Goal: Task Accomplishment & Management: Manage account settings

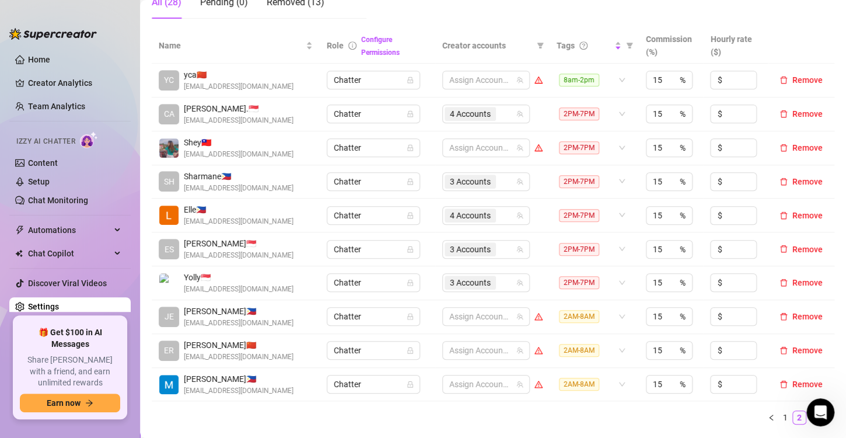
scroll to position [350, 0]
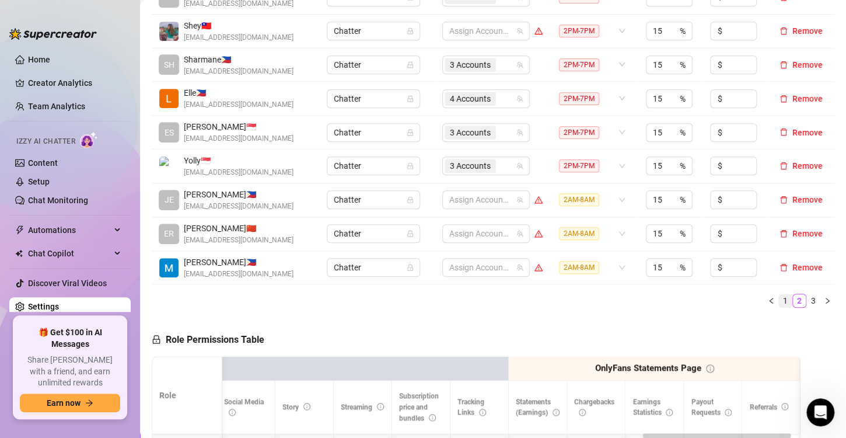
click at [779, 297] on link "1" at bounding box center [785, 300] width 13 height 13
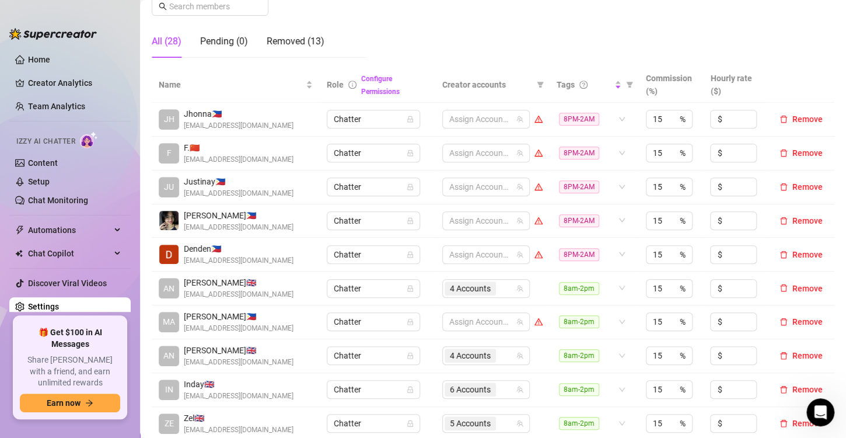
scroll to position [175, 0]
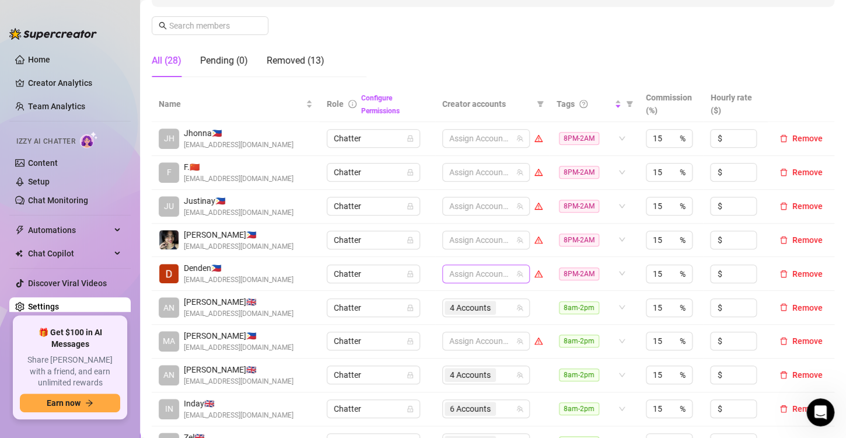
click at [457, 272] on div at bounding box center [480, 273] width 71 height 16
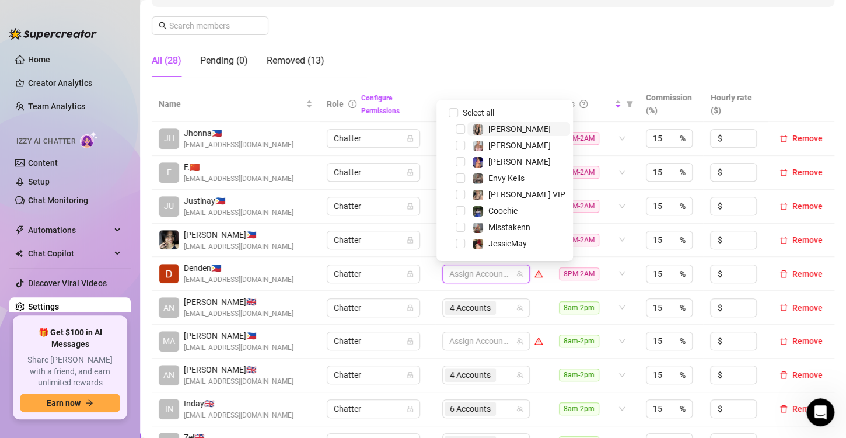
click at [457, 272] on div at bounding box center [480, 273] width 71 height 16
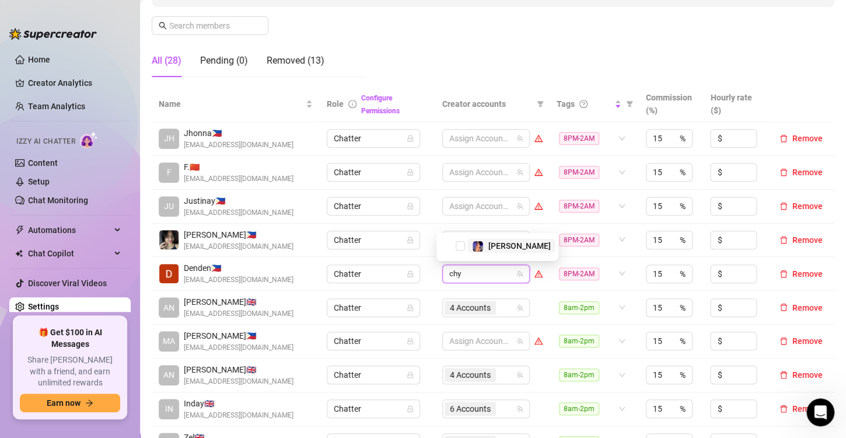
type input "chyn"
click at [460, 245] on span "Select tree node" at bounding box center [460, 245] width 9 height 9
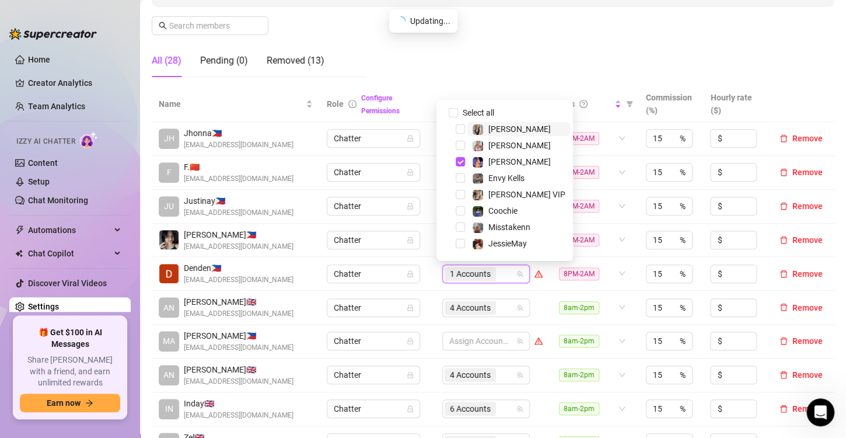
click at [498, 273] on input "search" at bounding box center [499, 274] width 2 height 14
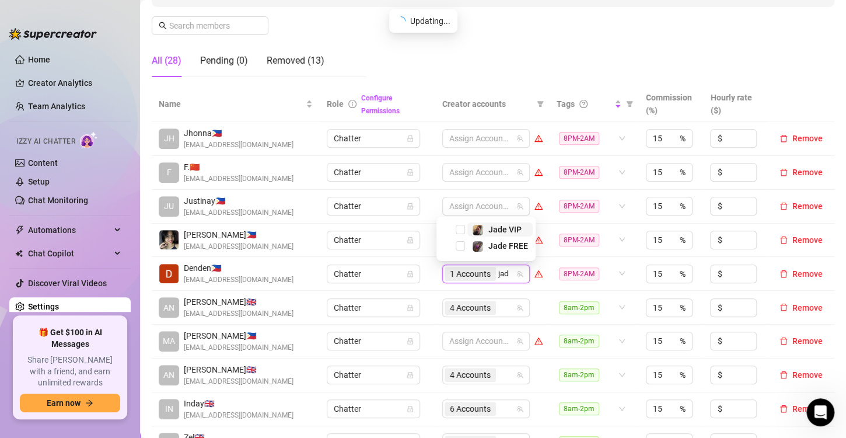
type input "jade"
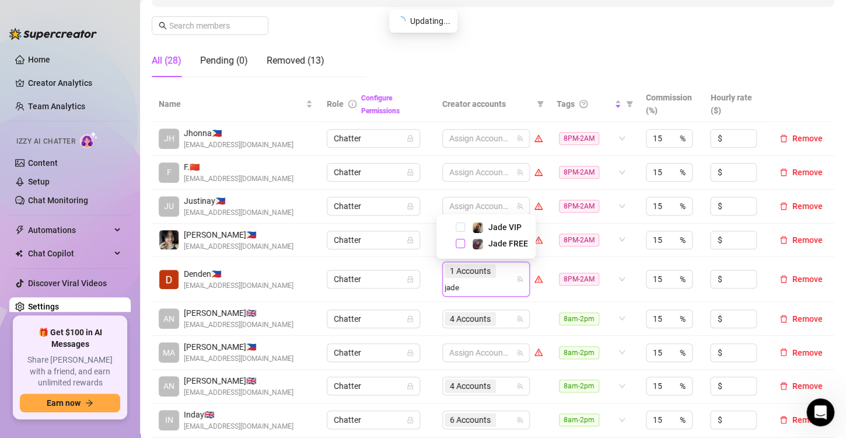
click at [460, 243] on span "Select tree node" at bounding box center [460, 243] width 9 height 9
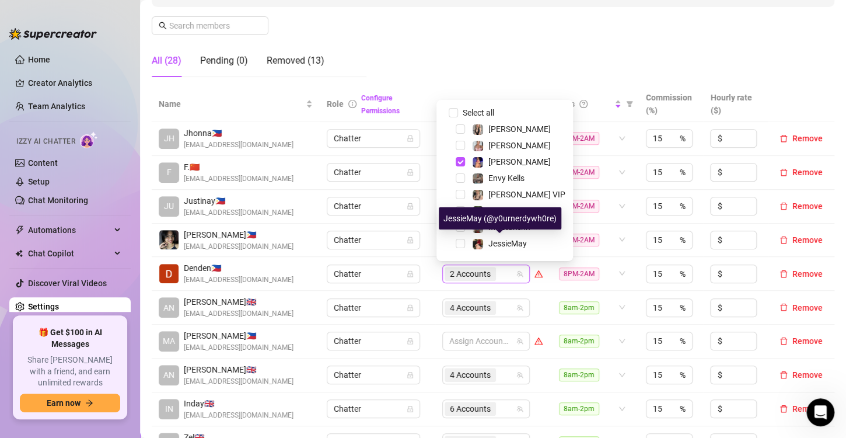
click at [496, 268] on div "2 Accounts" at bounding box center [480, 273] width 71 height 16
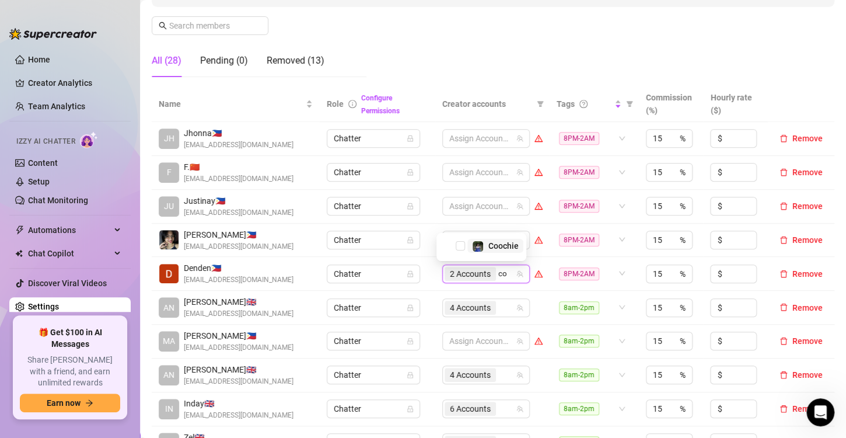
type input "coo"
click at [457, 244] on span "Select tree node" at bounding box center [460, 245] width 9 height 9
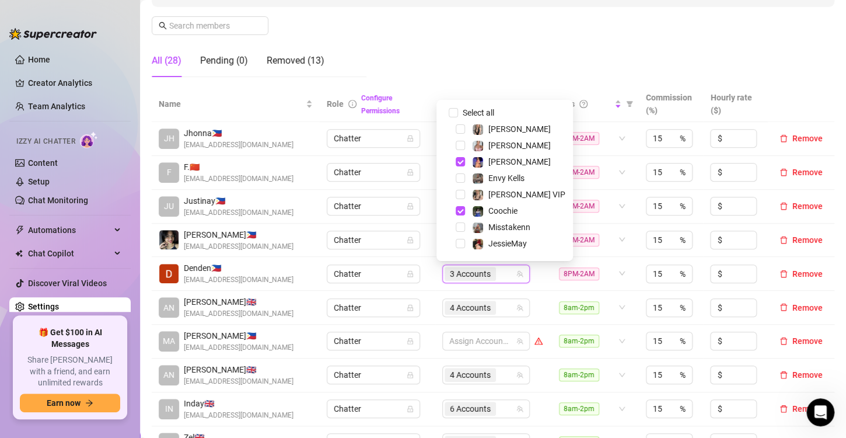
click at [418, 258] on td "Chatter" at bounding box center [377, 274] width 115 height 34
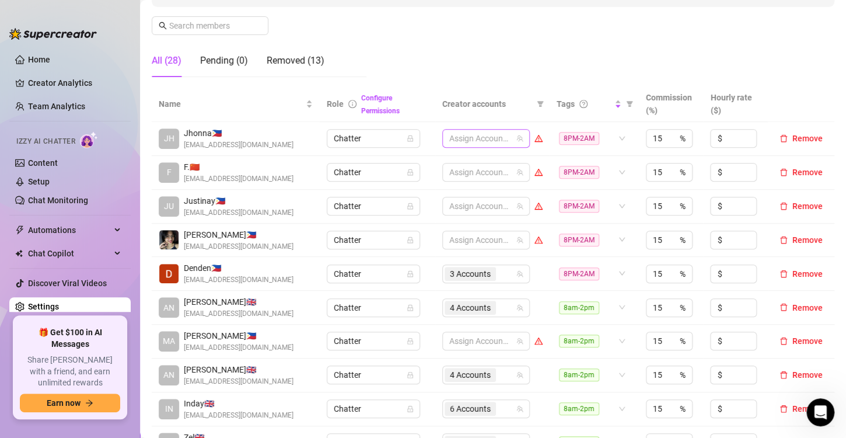
click at [468, 139] on div at bounding box center [480, 138] width 71 height 16
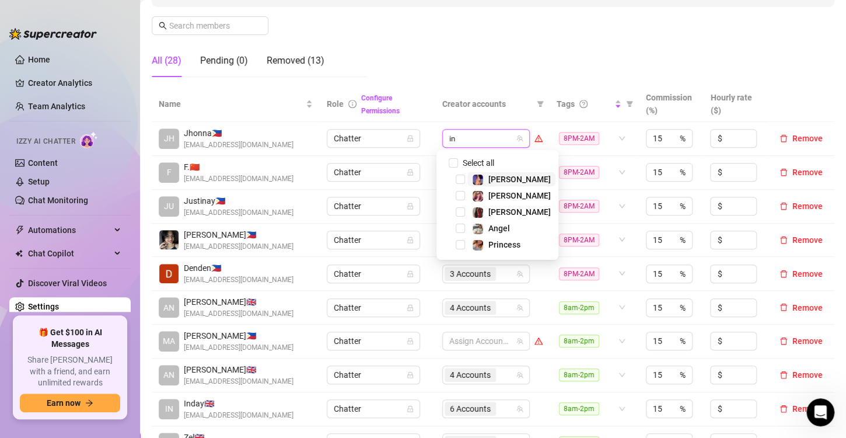
type input "ink"
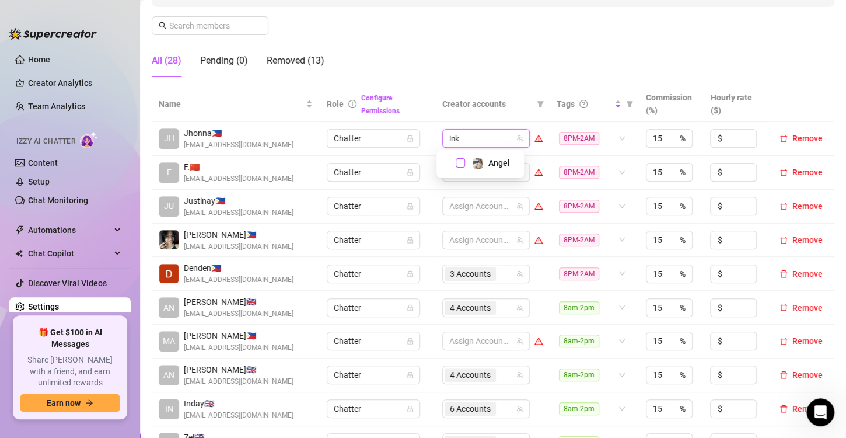
click at [459, 158] on span "Select tree node" at bounding box center [460, 162] width 9 height 9
click at [498, 142] on input "search" at bounding box center [499, 138] width 2 height 14
type input "valen"
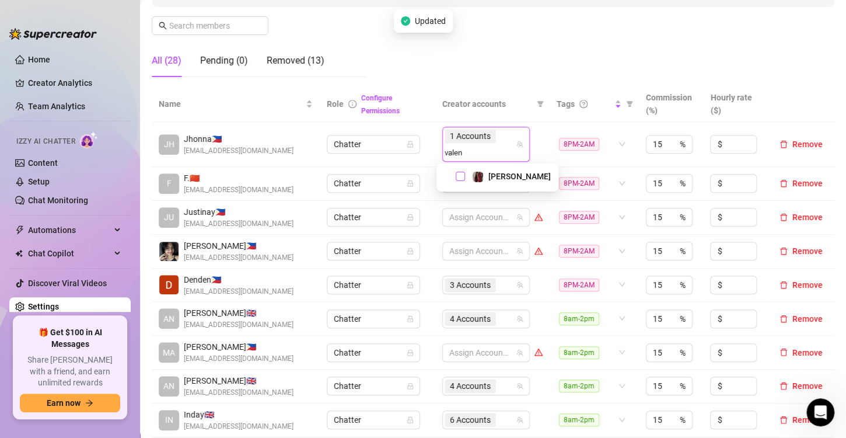
click at [457, 177] on span "Select tree node" at bounding box center [460, 176] width 9 height 9
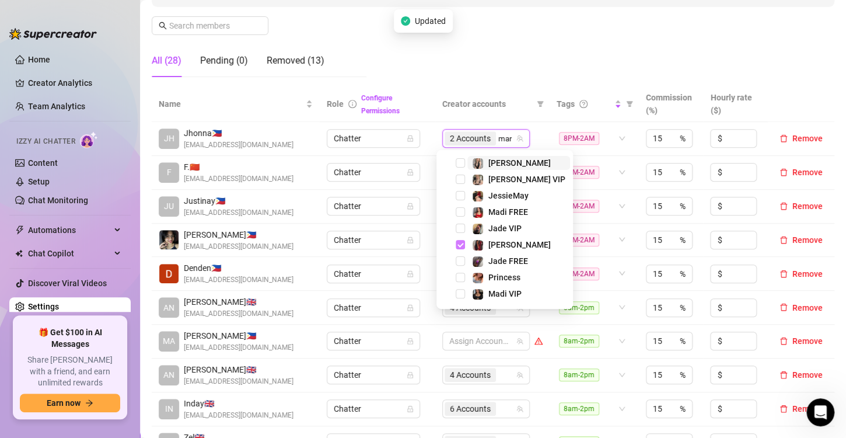
type input "[PERSON_NAME]"
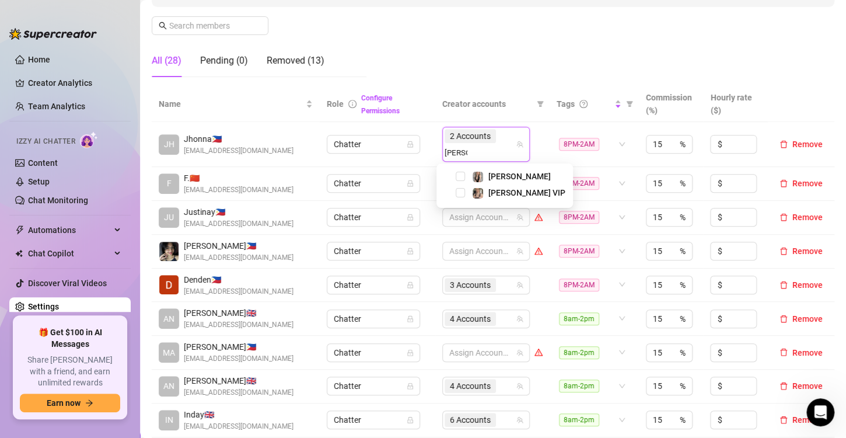
click at [454, 180] on div "[PERSON_NAME]" at bounding box center [504, 176] width 131 height 14
click at [458, 176] on span "Select tree node" at bounding box center [460, 176] width 9 height 9
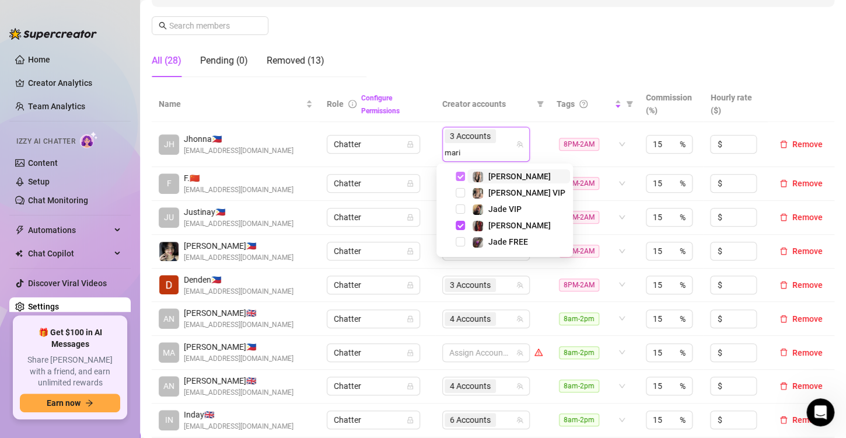
type input "[PERSON_NAME]"
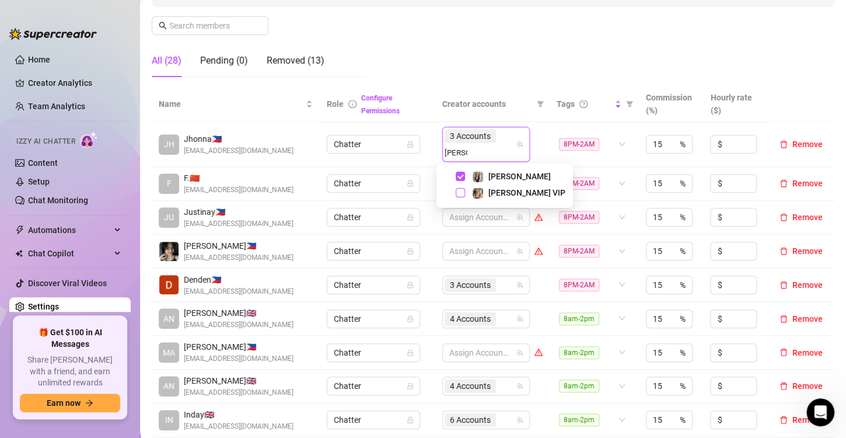
click at [460, 192] on span "Select tree node" at bounding box center [460, 192] width 9 height 9
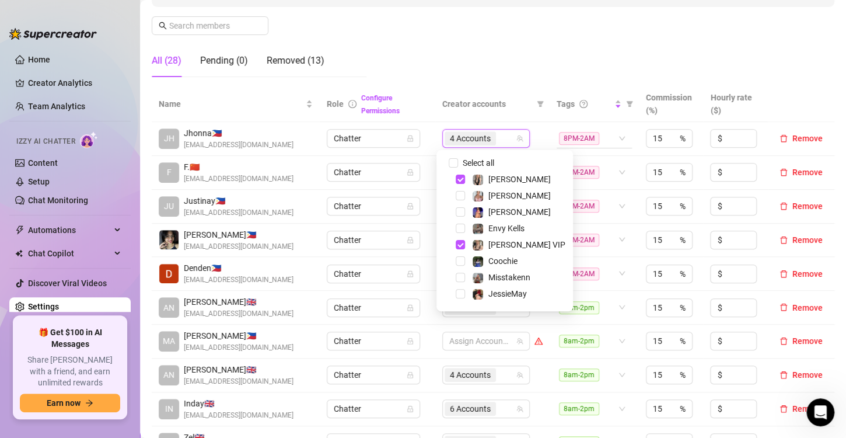
click at [535, 124] on td "4 Accounts" at bounding box center [492, 139] width 114 height 34
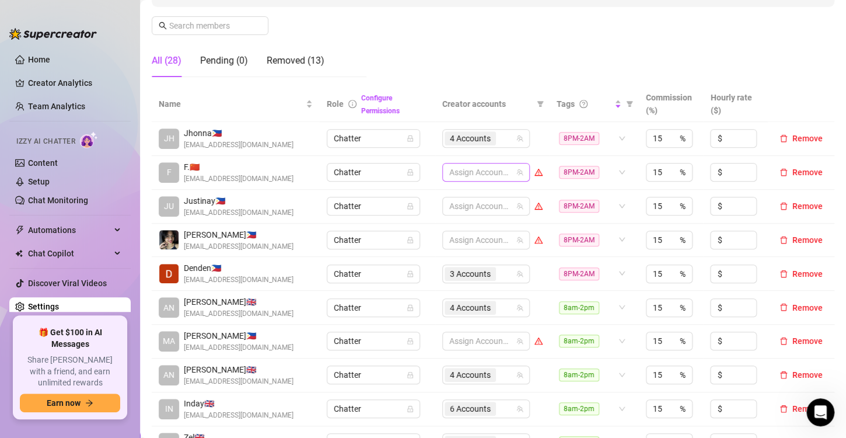
click at [461, 173] on div at bounding box center [480, 172] width 71 height 16
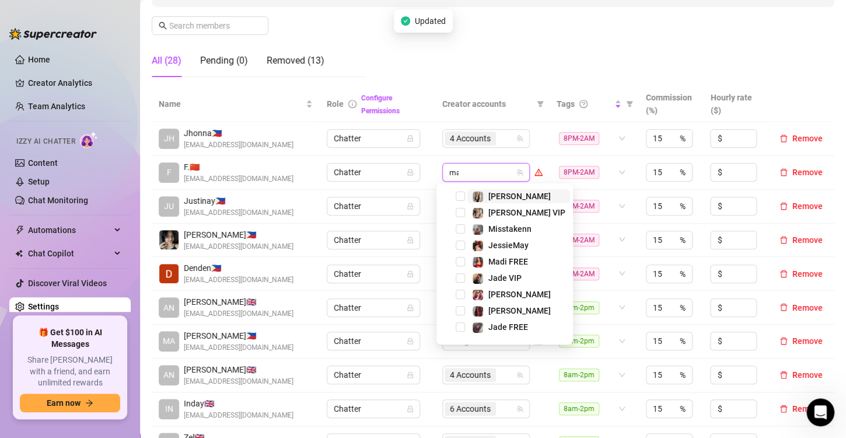
type input "madi"
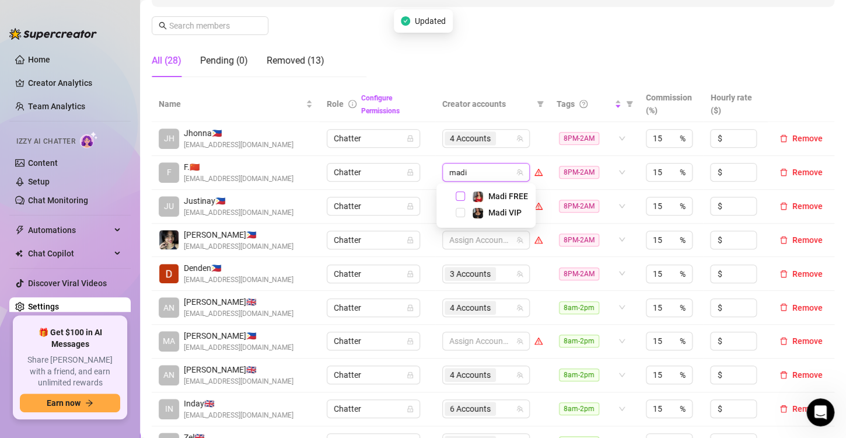
click at [461, 198] on span "Select tree node" at bounding box center [460, 195] width 9 height 9
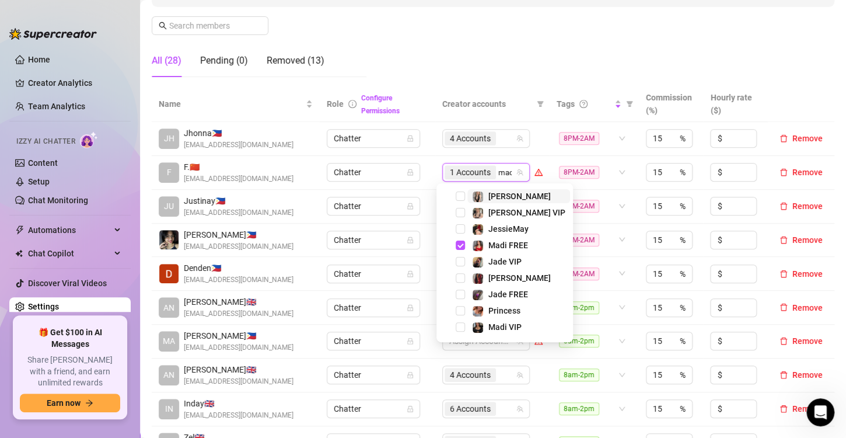
type input "madi"
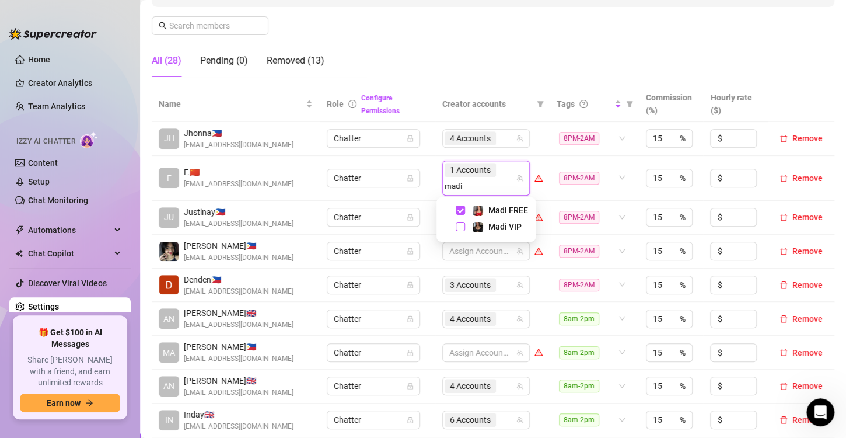
click at [461, 225] on span "Select tree node" at bounding box center [460, 226] width 9 height 9
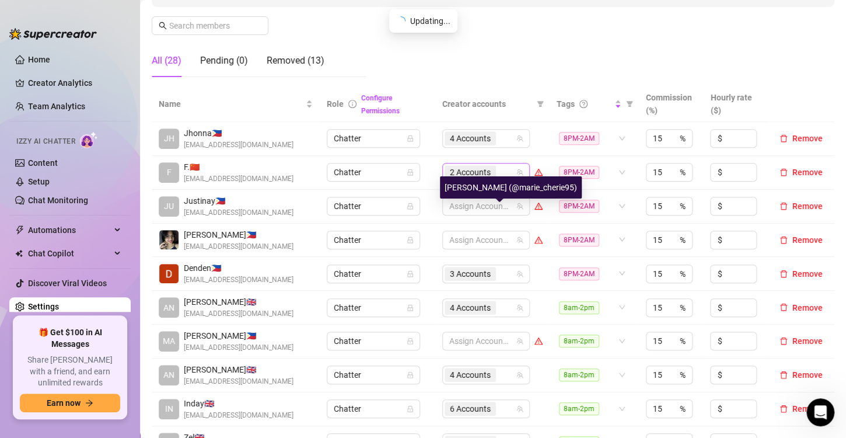
click at [501, 170] on div "2 Accounts" at bounding box center [480, 172] width 71 height 16
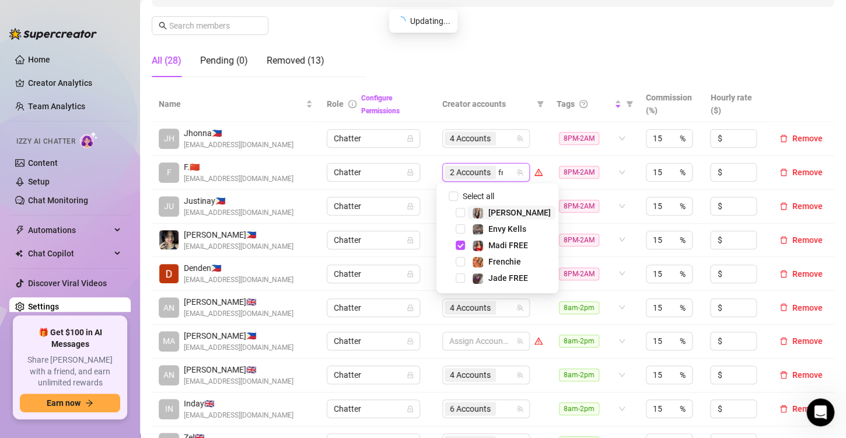
type input "fren"
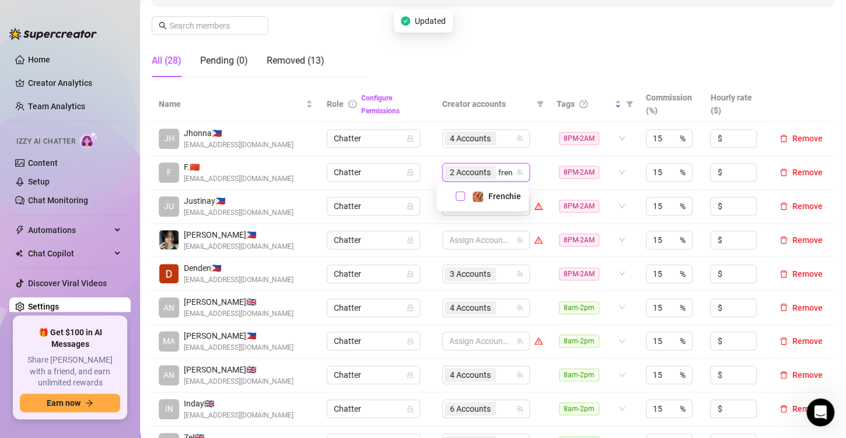
click at [461, 194] on span "Select tree node" at bounding box center [460, 195] width 9 height 9
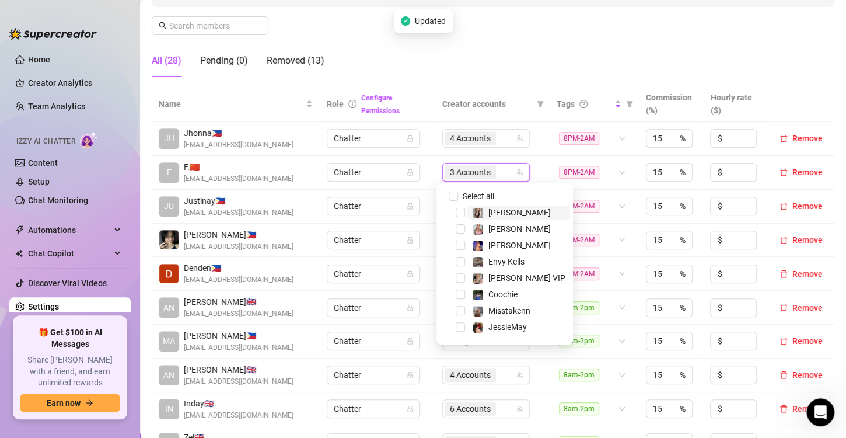
click at [422, 173] on td "Chatter" at bounding box center [377, 173] width 115 height 34
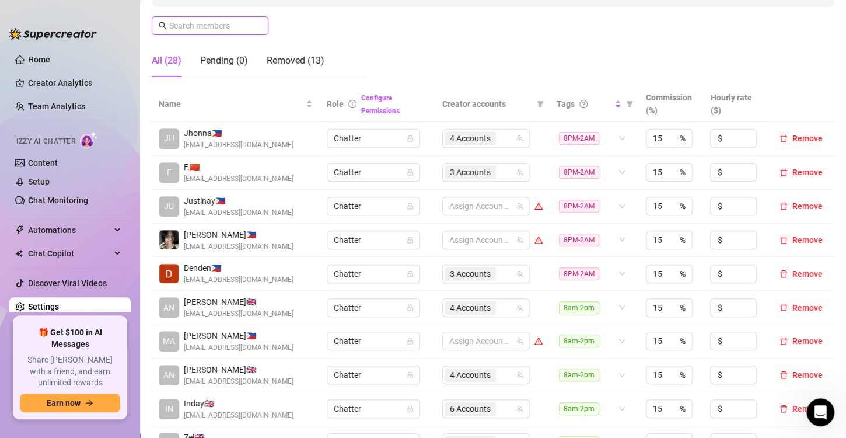
click at [211, 28] on input "text" at bounding box center [210, 25] width 83 height 13
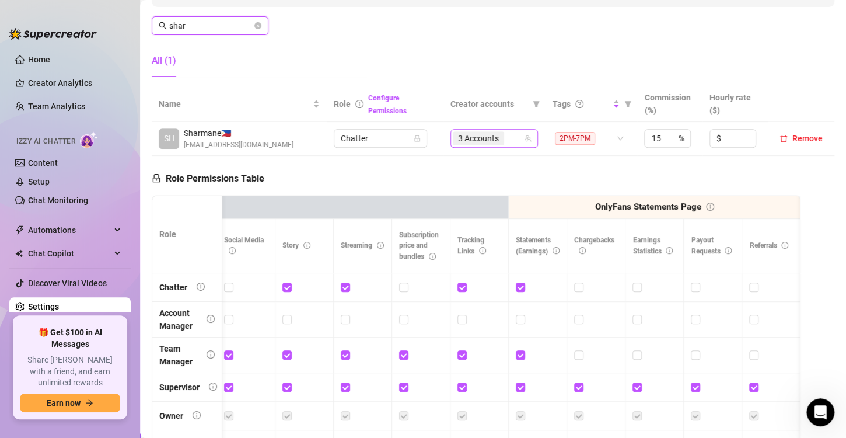
type input "shar"
click at [506, 139] on input "search" at bounding box center [507, 138] width 2 height 14
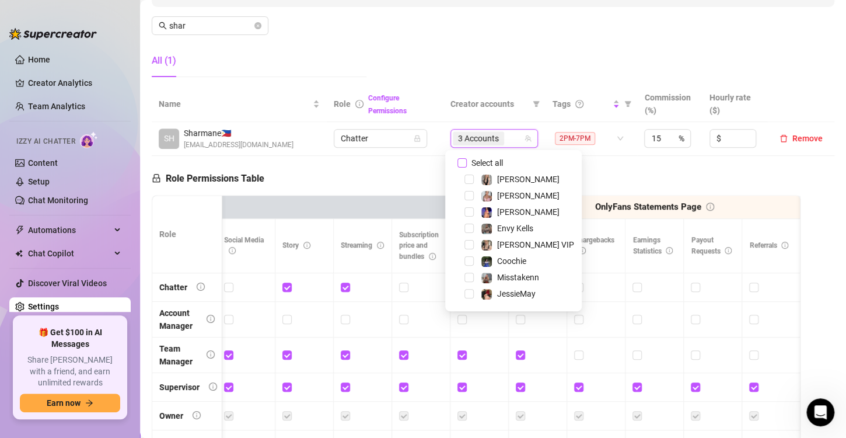
click at [463, 161] on input "Select all" at bounding box center [461, 162] width 9 height 9
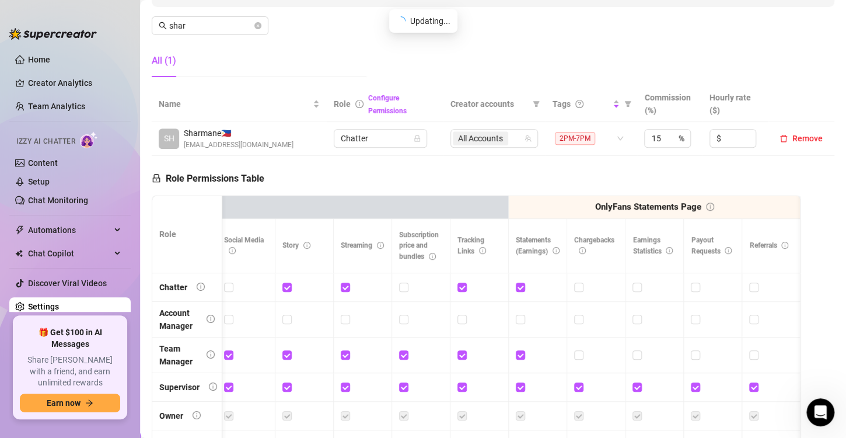
click at [461, 160] on div "Role Permissions Table Role My Workspace Izzy AI OnlyFans Side Menu OnlyFans Ch…" at bounding box center [476, 321] width 649 height 331
click at [467, 142] on span "All Accounts" at bounding box center [480, 138] width 45 height 13
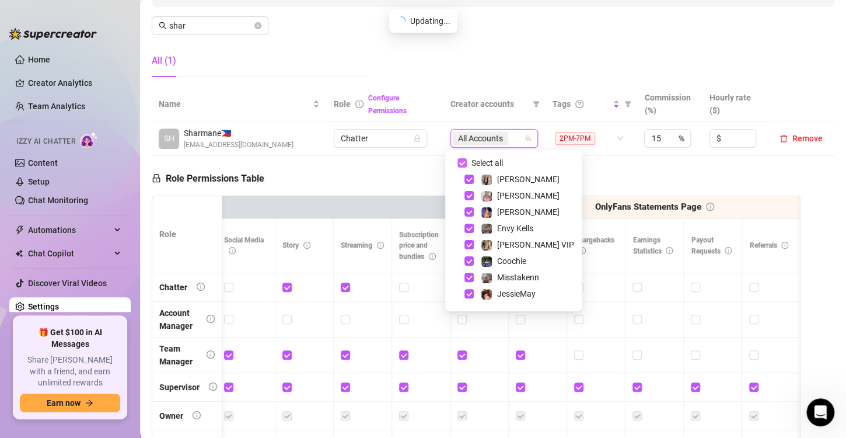
click at [463, 162] on input "Select all" at bounding box center [461, 162] width 9 height 9
checkbox input "false"
click at [482, 136] on div at bounding box center [488, 138] width 71 height 16
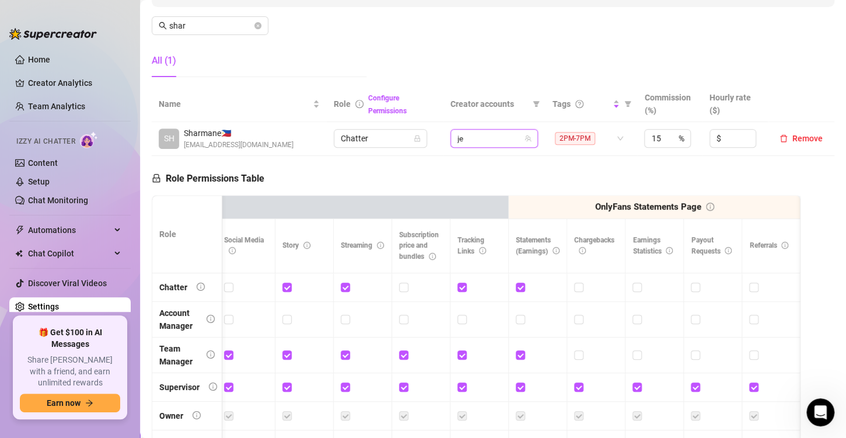
type input "jes"
click at [461, 161] on span "Select tree node" at bounding box center [460, 162] width 9 height 9
click at [495, 138] on div "1 Accounts" at bounding box center [480, 138] width 71 height 16
type input "mis"
click at [464, 160] on div "Misstakenn" at bounding box center [496, 163] width 97 height 14
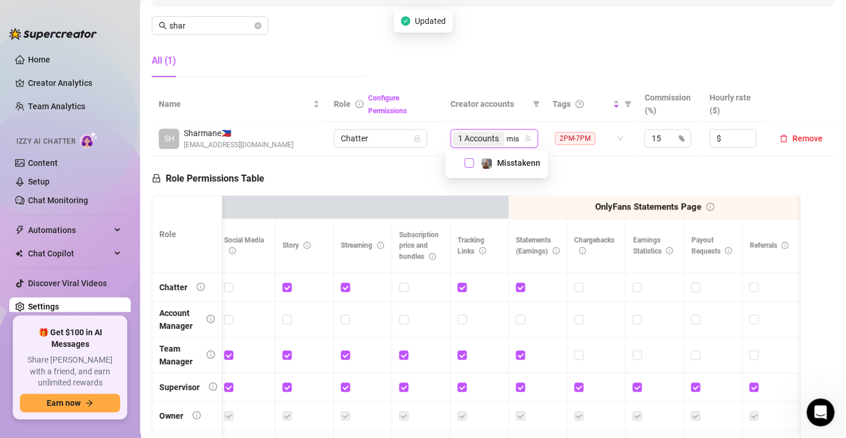
click at [468, 162] on span "Select tree node" at bounding box center [468, 162] width 9 height 9
type input "princ"
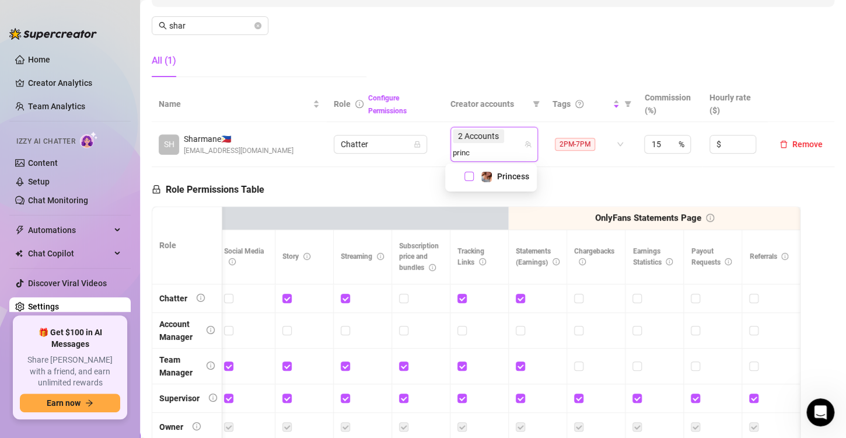
click at [471, 176] on span "Select tree node" at bounding box center [468, 176] width 9 height 9
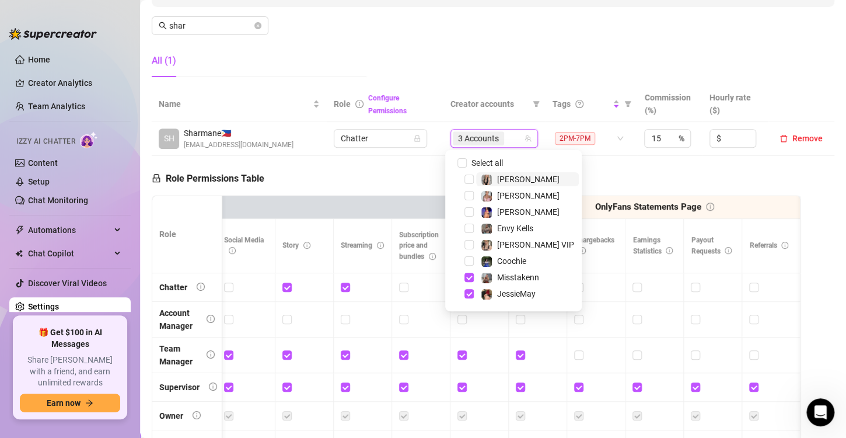
click at [401, 173] on div "Role Permissions Table Role My Workspace Izzy AI OnlyFans Side Menu OnlyFans Ch…" at bounding box center [476, 321] width 649 height 331
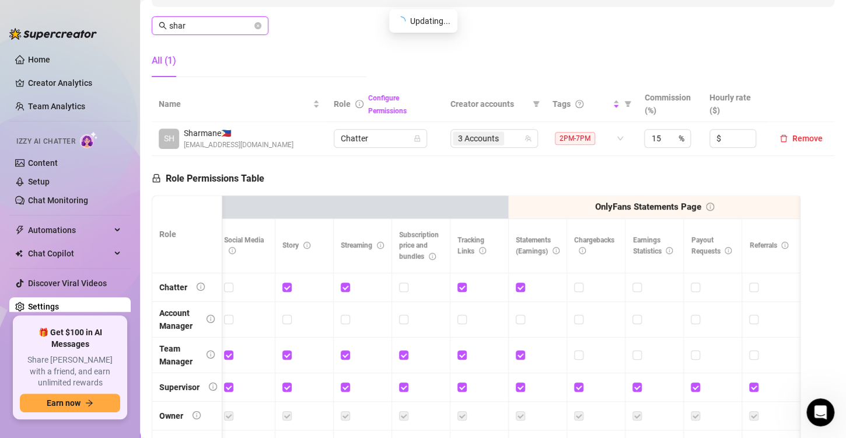
click at [125, 21] on div "Home Creator Analytics Team Analytics Izzy AI Chatter Content Setup Chat Monito…" at bounding box center [423, 219] width 846 height 438
click at [466, 137] on div at bounding box center [480, 138] width 71 height 16
type input "[PERSON_NAME]"
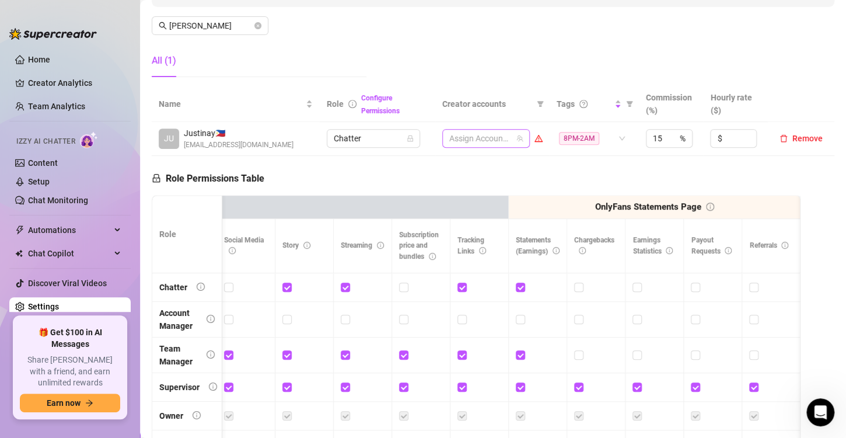
click at [466, 137] on div at bounding box center [480, 138] width 71 height 16
type input "[PERSON_NAME]"
click at [461, 162] on span "Select tree node" at bounding box center [460, 162] width 9 height 9
type input "phoe"
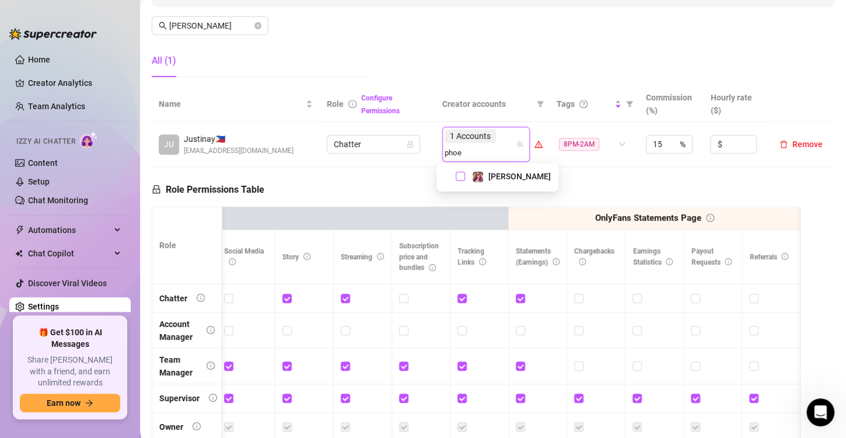
click at [458, 172] on span "Select tree node" at bounding box center [460, 176] width 9 height 9
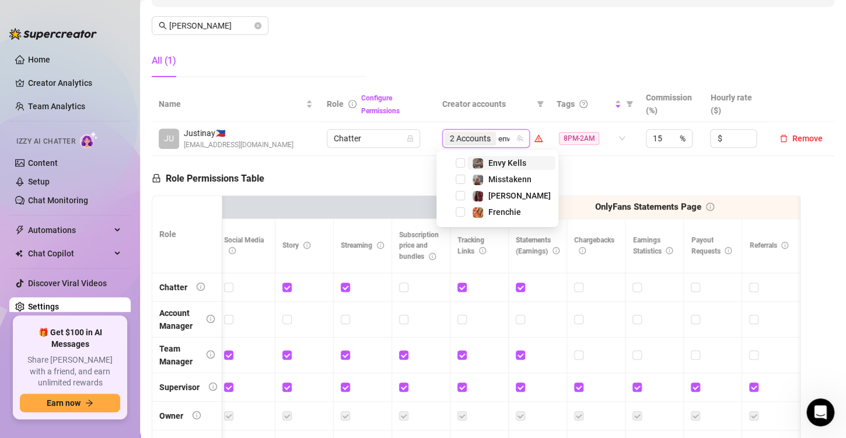
type input "envy"
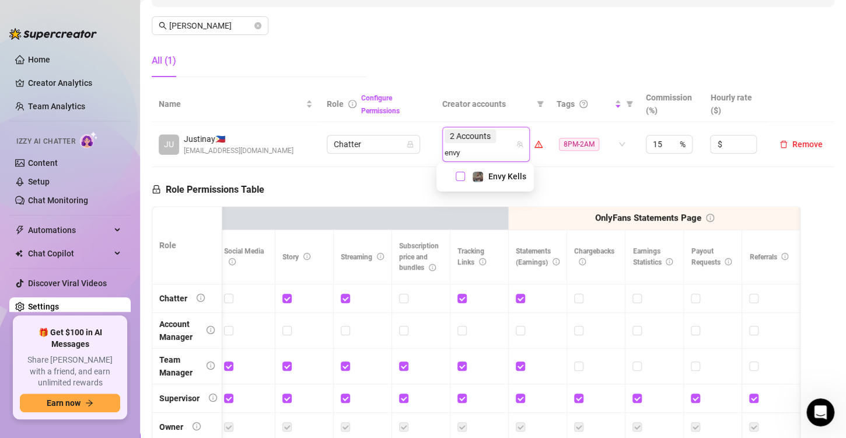
click at [460, 174] on span "Select tree node" at bounding box center [460, 176] width 9 height 9
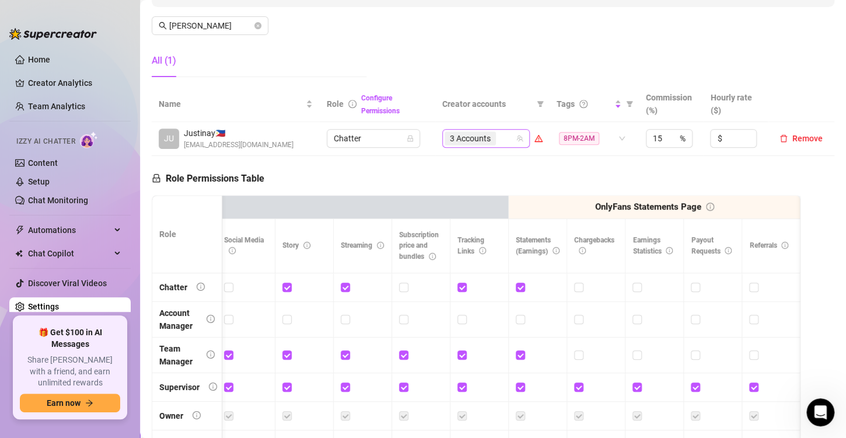
click at [501, 137] on div "3 Accounts" at bounding box center [480, 138] width 71 height 16
type input "jade"
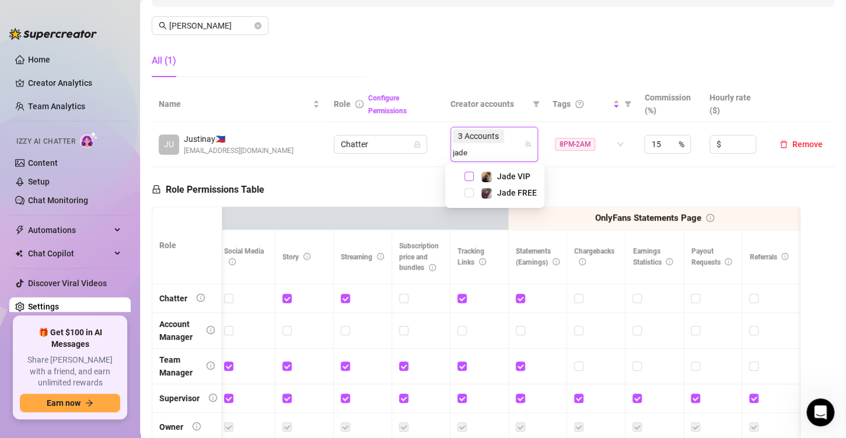
click at [467, 173] on span "Select tree node" at bounding box center [468, 176] width 9 height 9
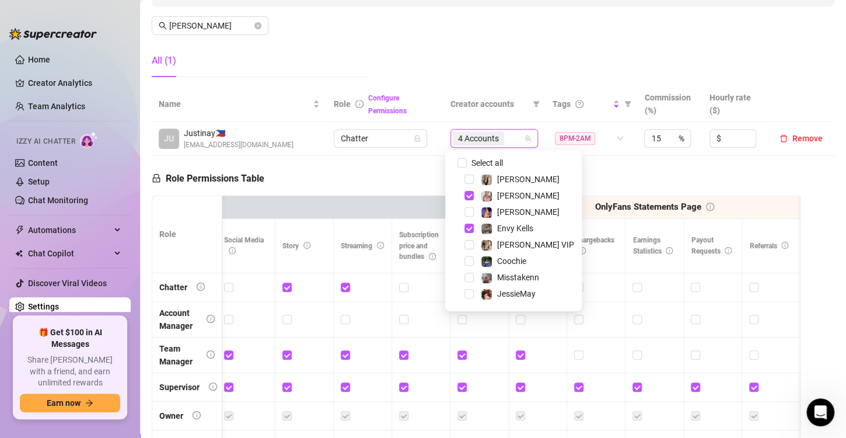
click at [391, 154] on td "Chatter" at bounding box center [385, 139] width 117 height 34
